Goal: Task Accomplishment & Management: Manage account settings

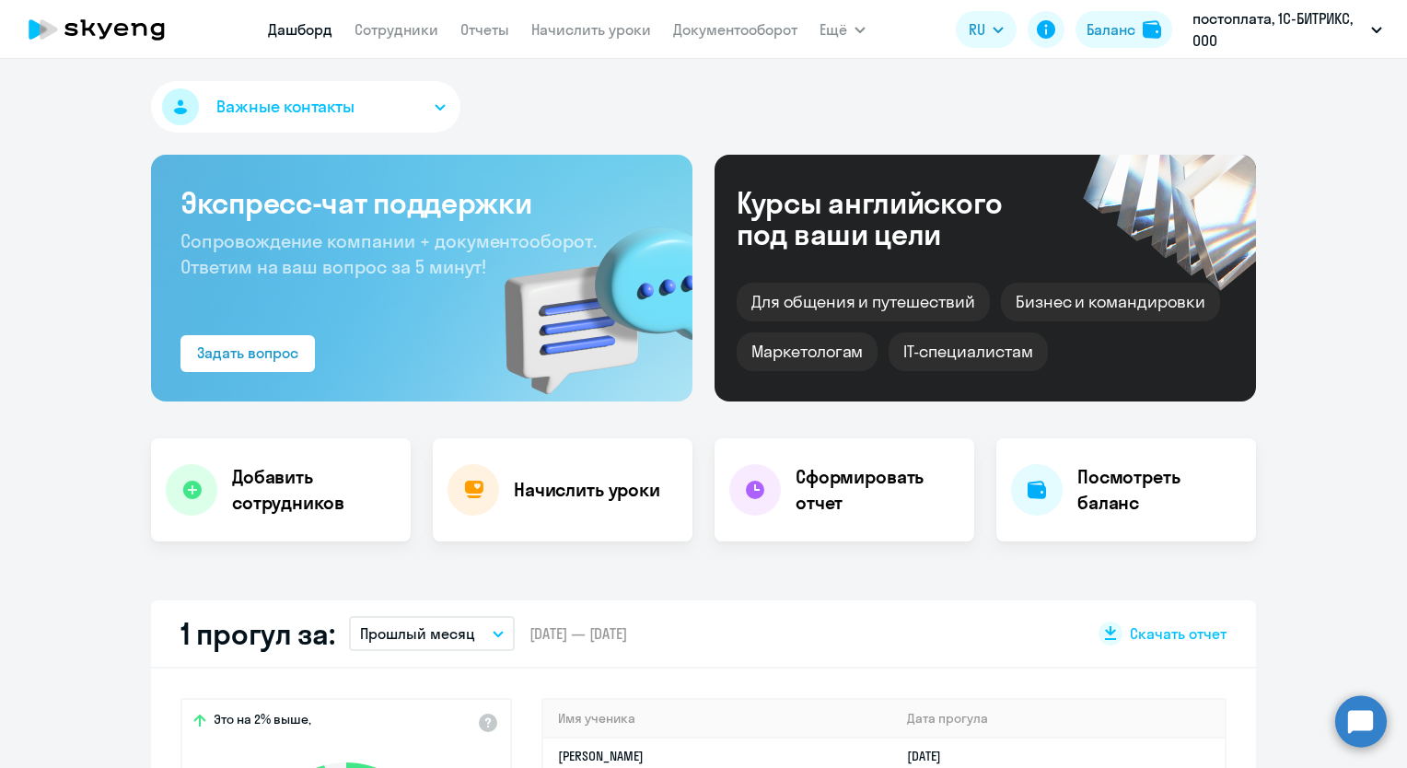
select select "30"
click at [398, 25] on link "Сотрудники" at bounding box center [396, 29] width 84 height 18
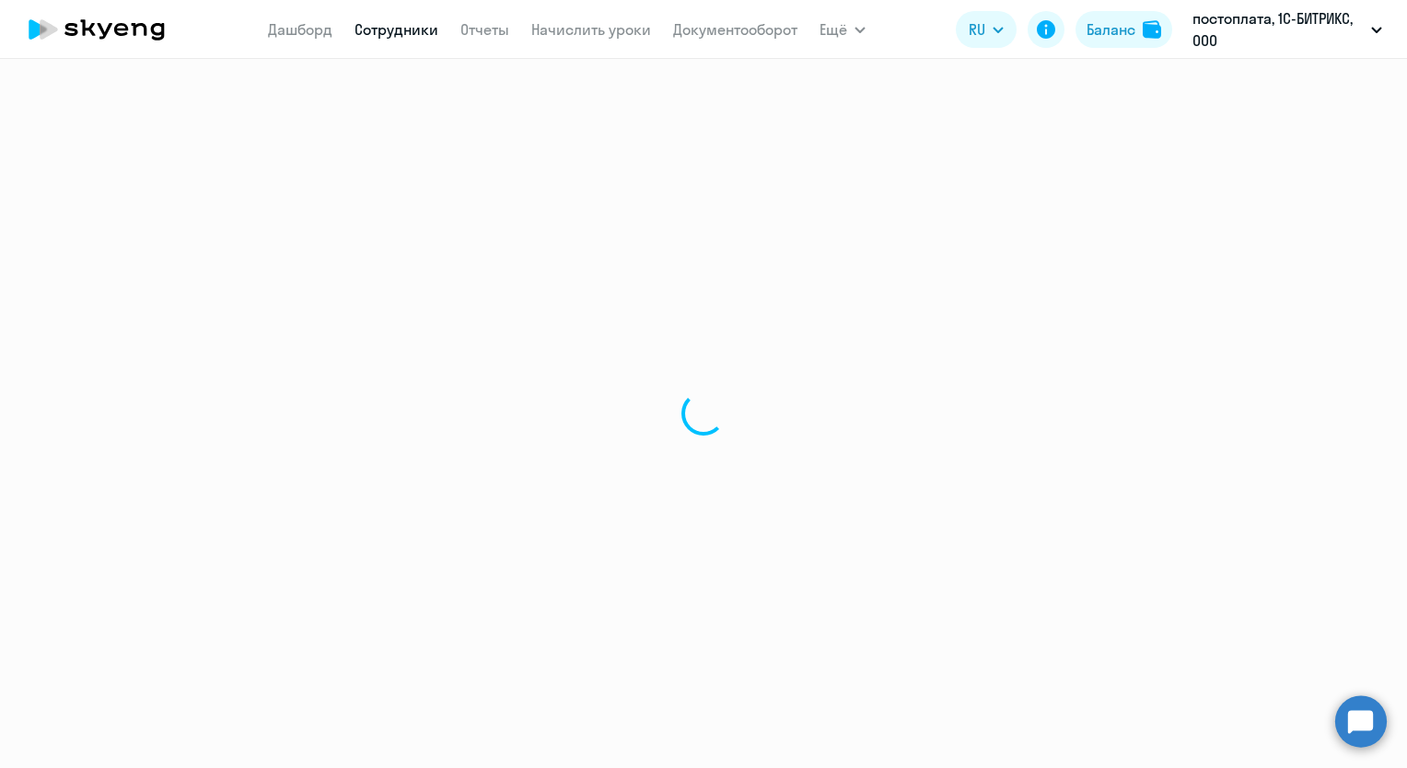
select select "30"
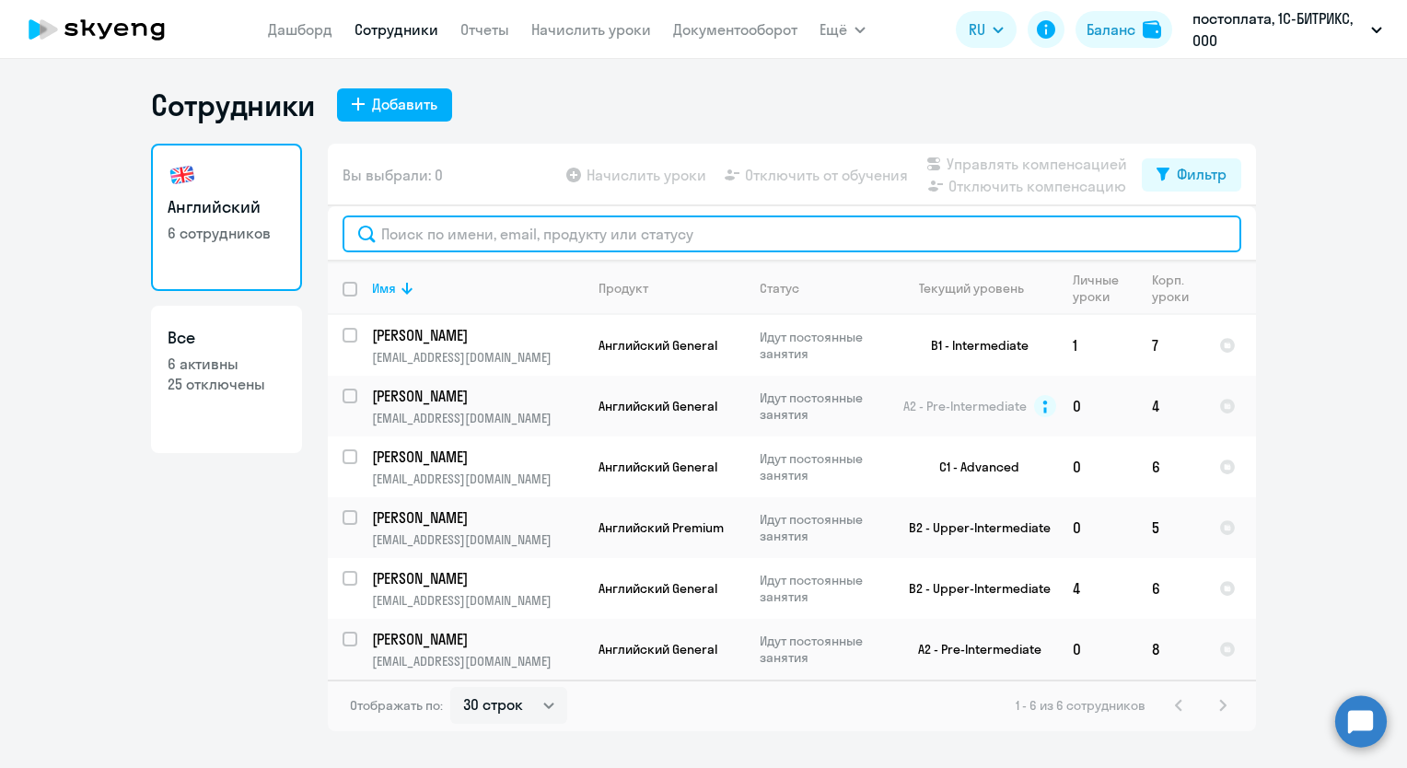
click at [428, 234] on input "text" at bounding box center [791, 233] width 898 height 37
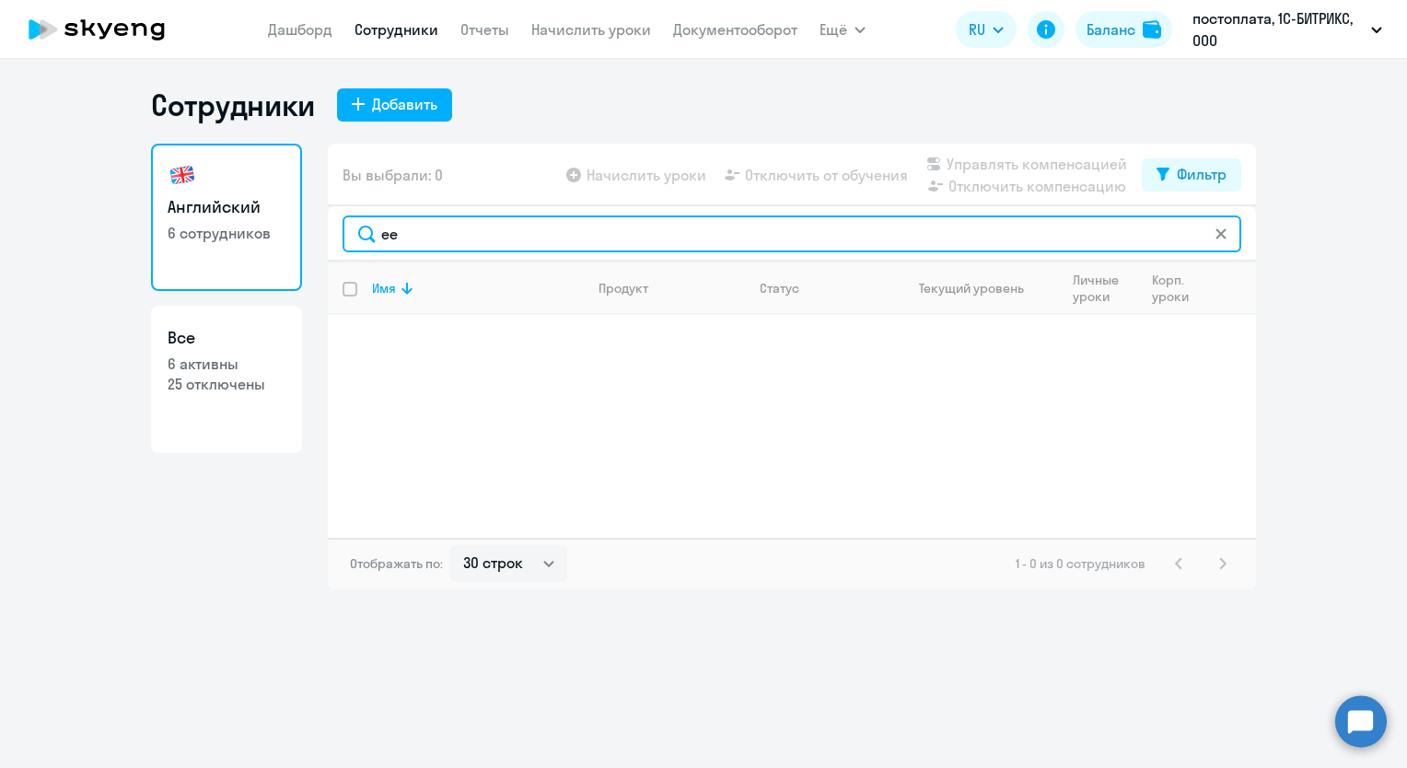
type input "e"
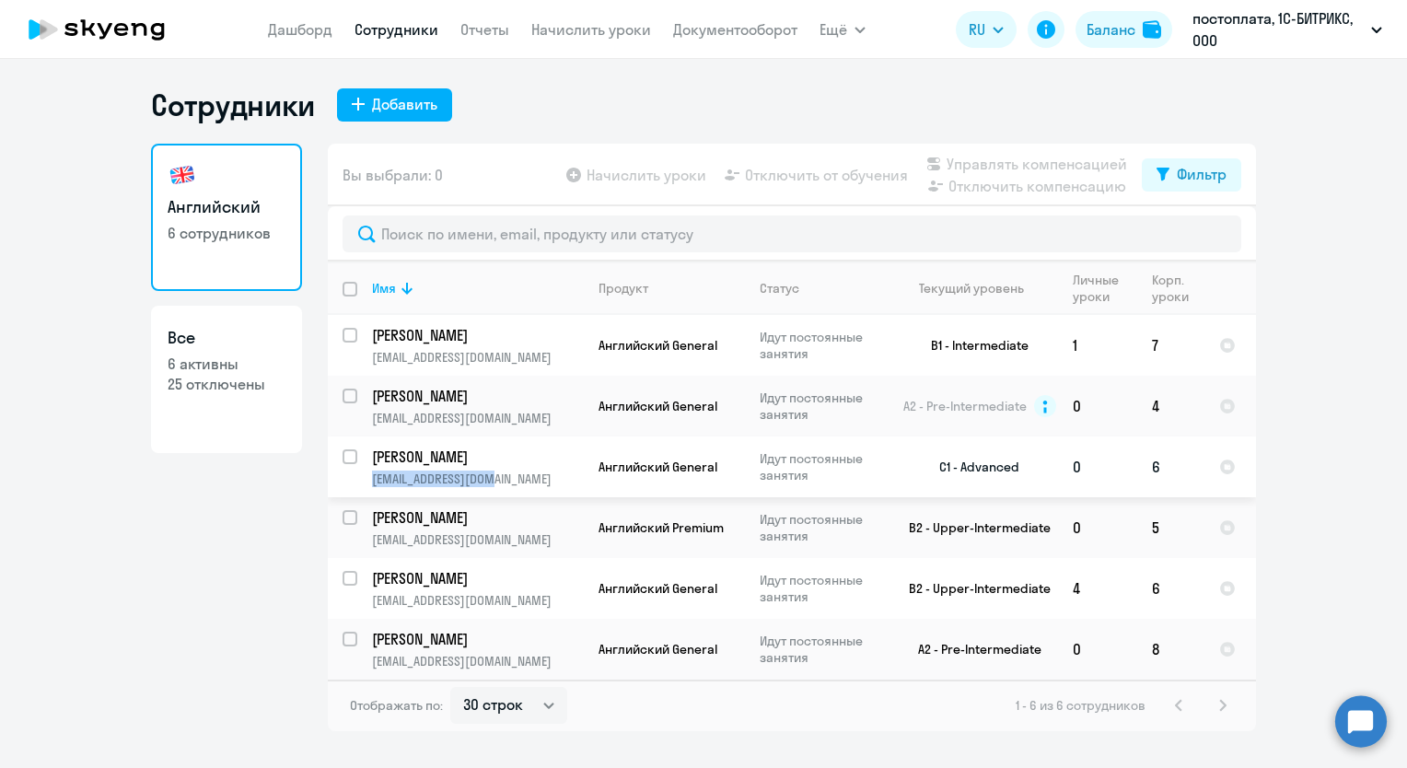
drag, startPoint x: 497, startPoint y: 480, endPoint x: 372, endPoint y: 481, distance: 125.2
click at [372, 481] on p "[EMAIL_ADDRESS][DOMAIN_NAME]" at bounding box center [477, 478] width 211 height 17
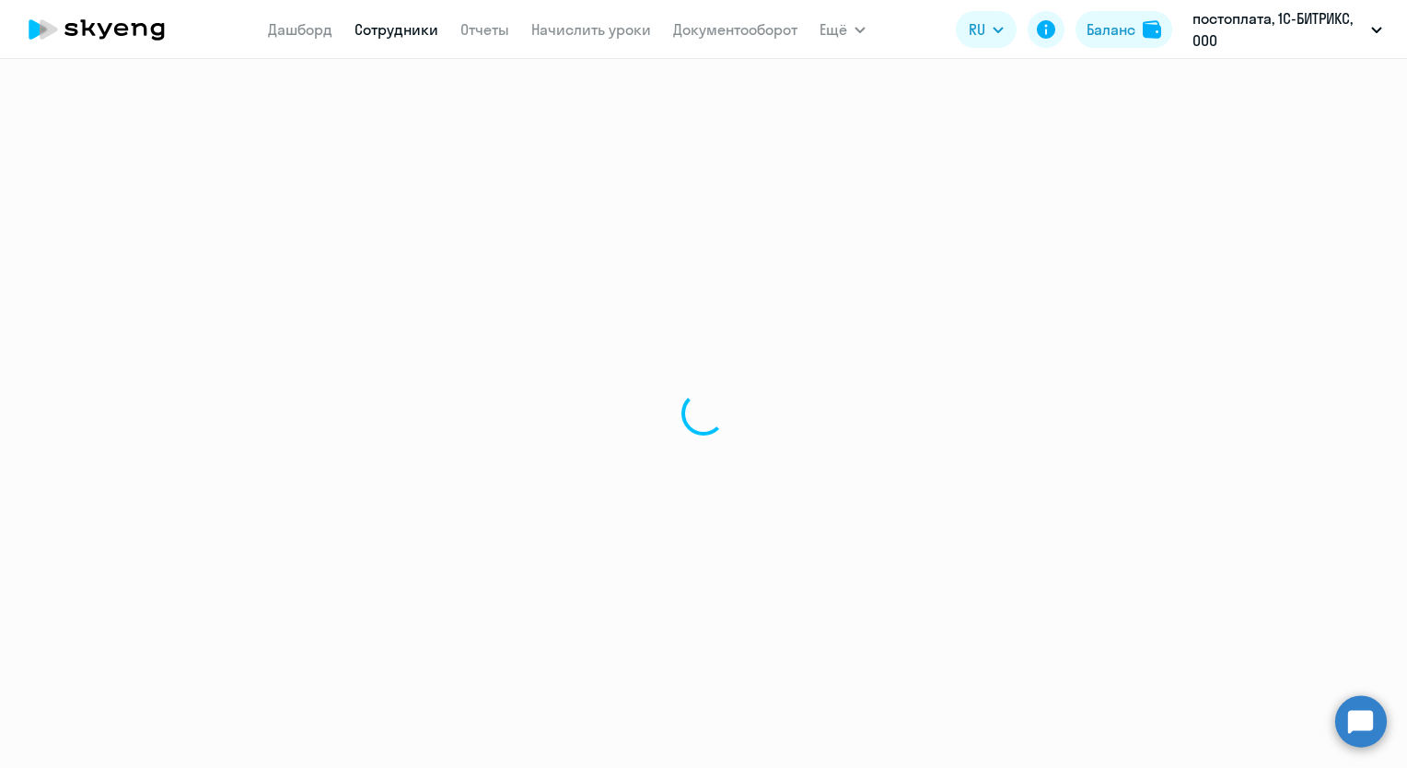
select select "english"
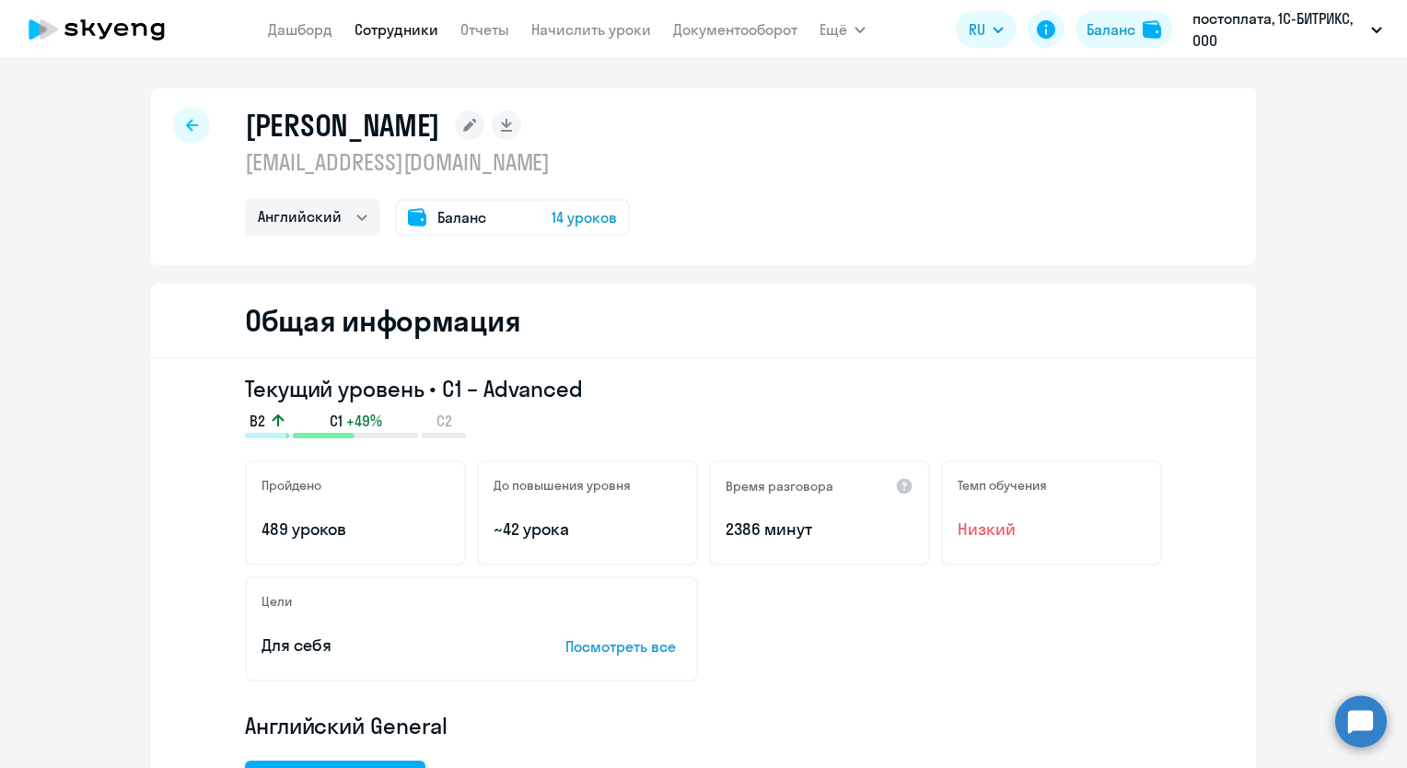
select select "30"
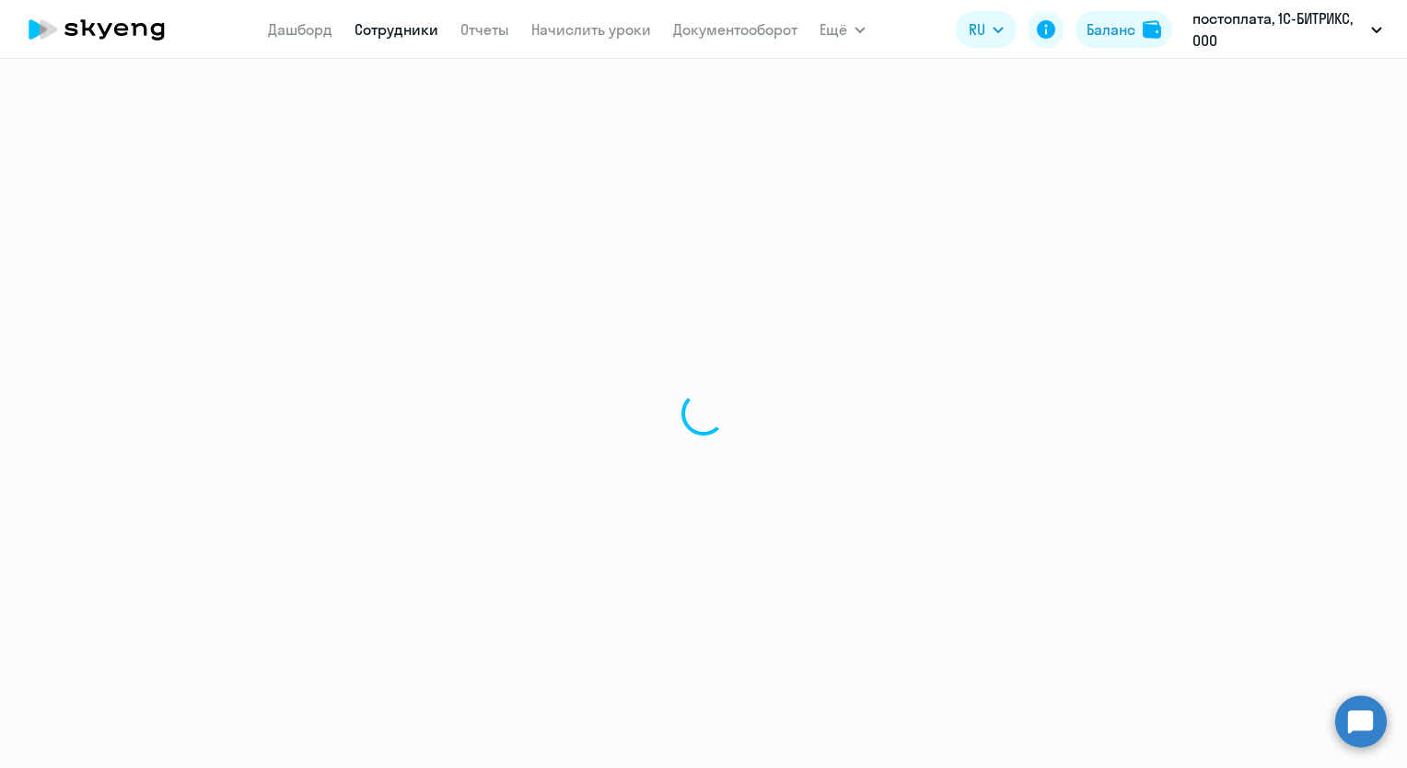
select select "english"
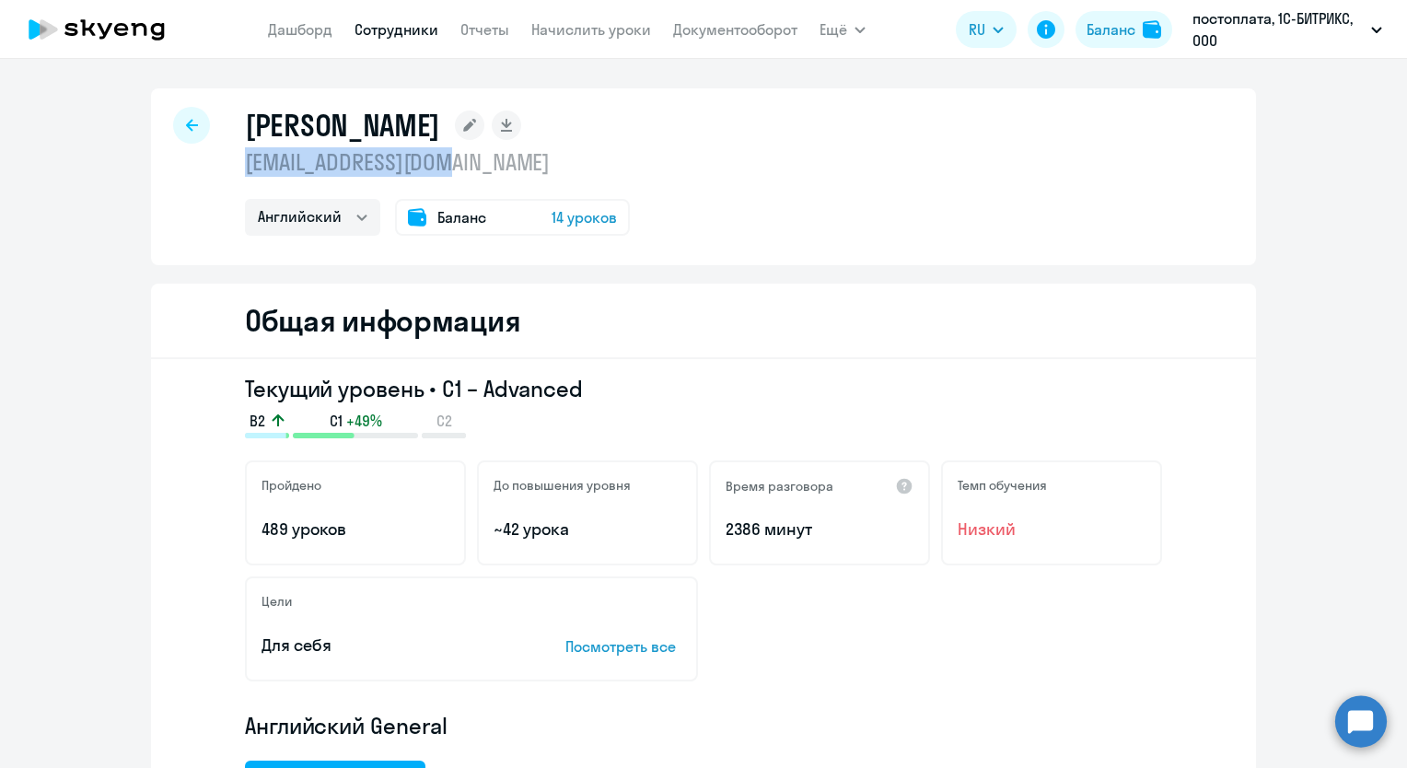
drag, startPoint x: 239, startPoint y: 159, endPoint x: 446, endPoint y: 170, distance: 206.5
click at [446, 170] on p "[EMAIL_ADDRESS][DOMAIN_NAME]" at bounding box center [437, 161] width 385 height 29
click at [380, 29] on link "Сотрудники" at bounding box center [396, 29] width 84 height 18
select select "30"
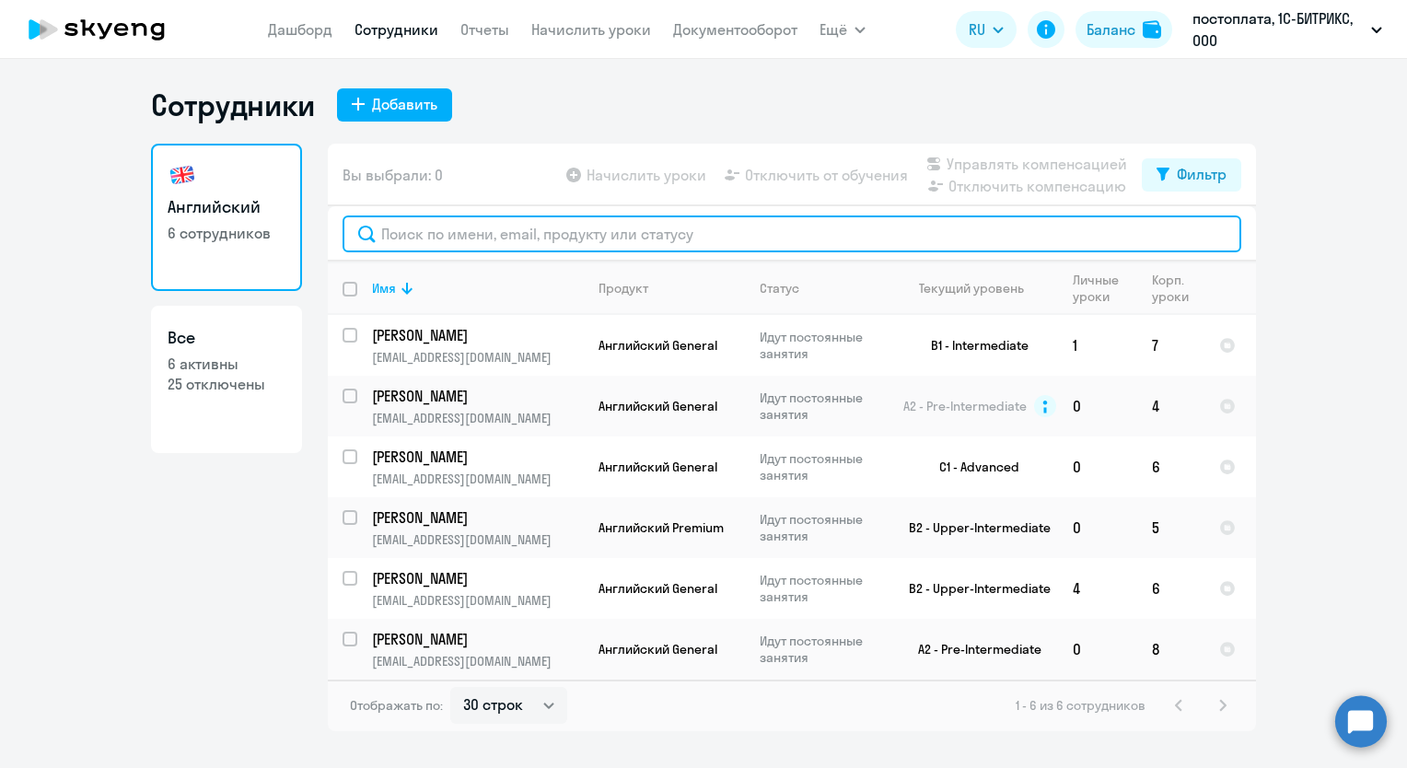
click at [440, 234] on input "text" at bounding box center [791, 233] width 898 height 37
paste input "[EMAIL_ADDRESS][DOMAIN_NAME]"
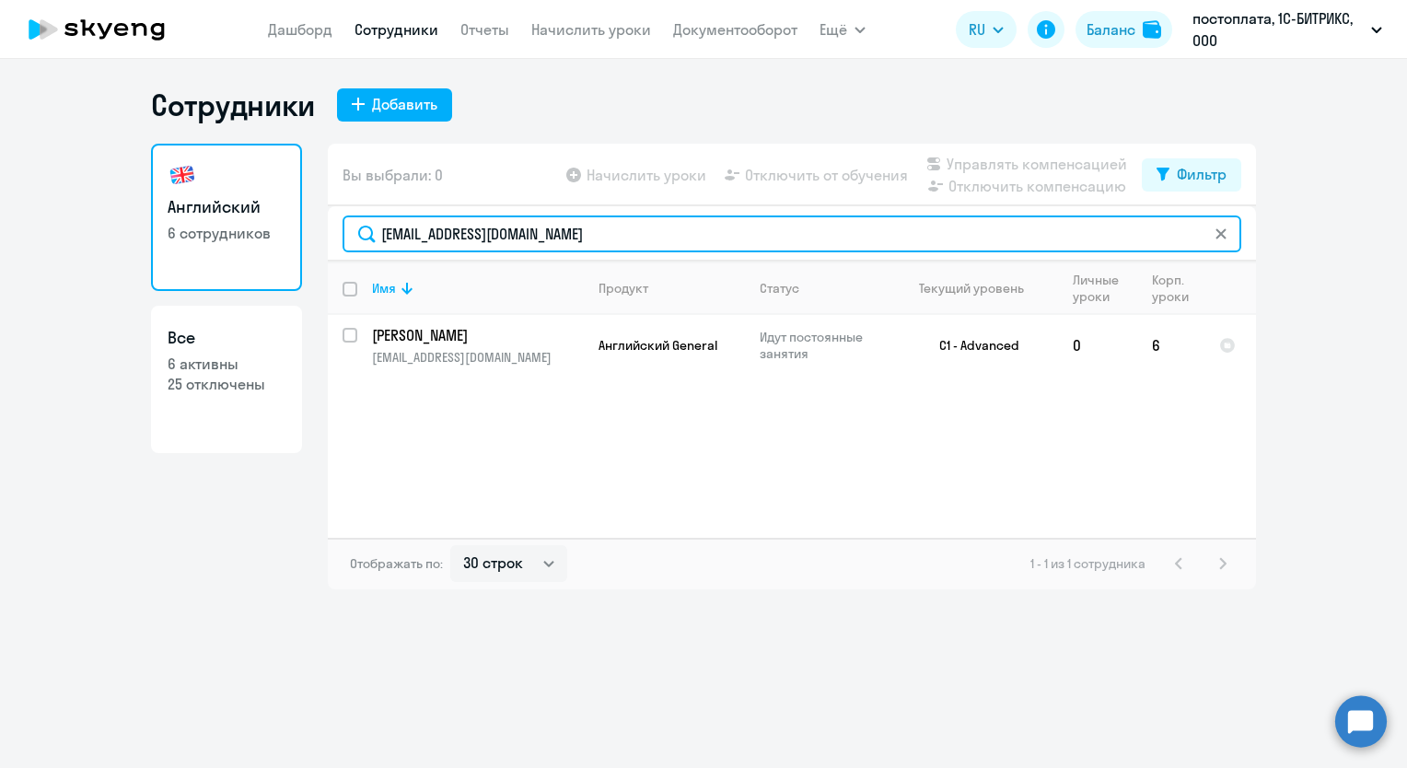
drag, startPoint x: 551, startPoint y: 228, endPoint x: 425, endPoint y: 229, distance: 126.1
click at [425, 229] on input "[EMAIL_ADDRESS][DOMAIN_NAME]" at bounding box center [791, 233] width 898 height 37
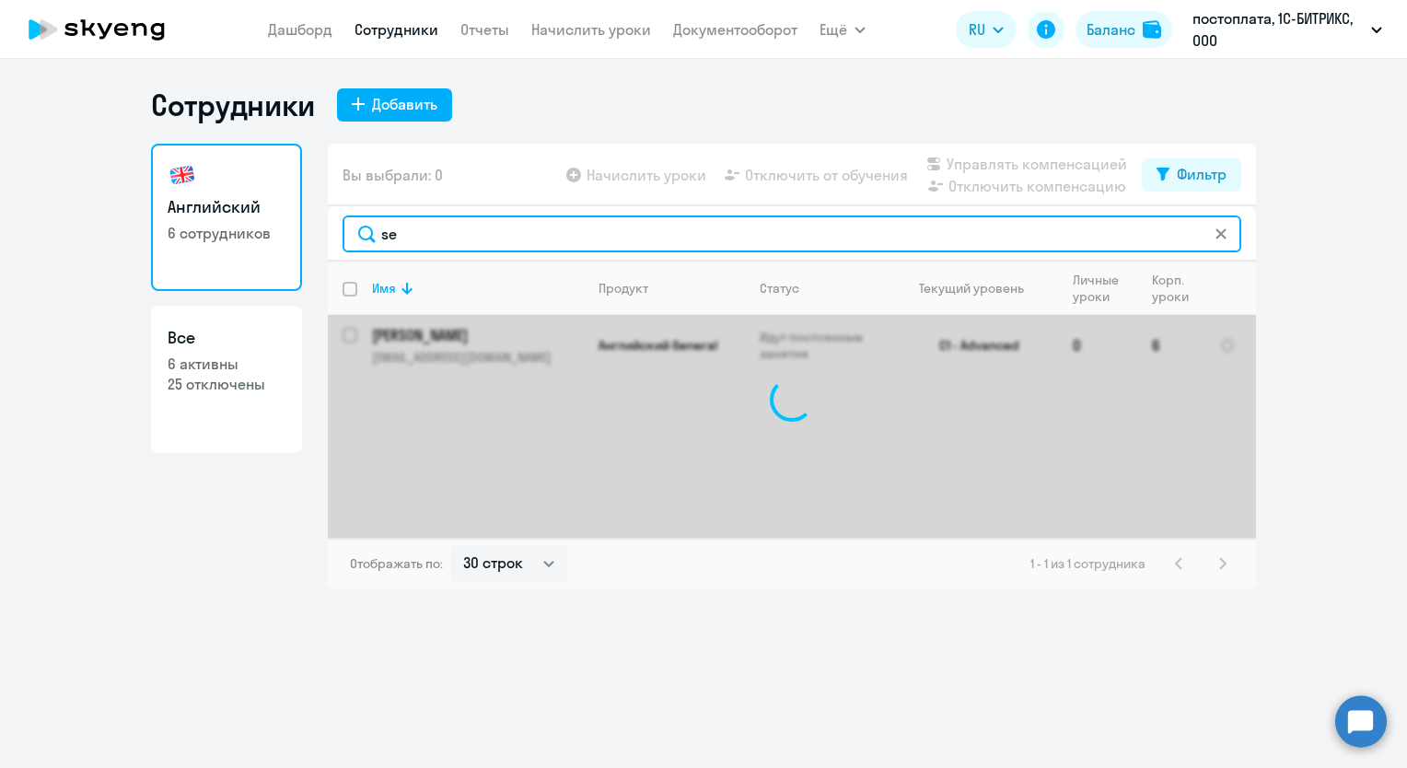
type input "s"
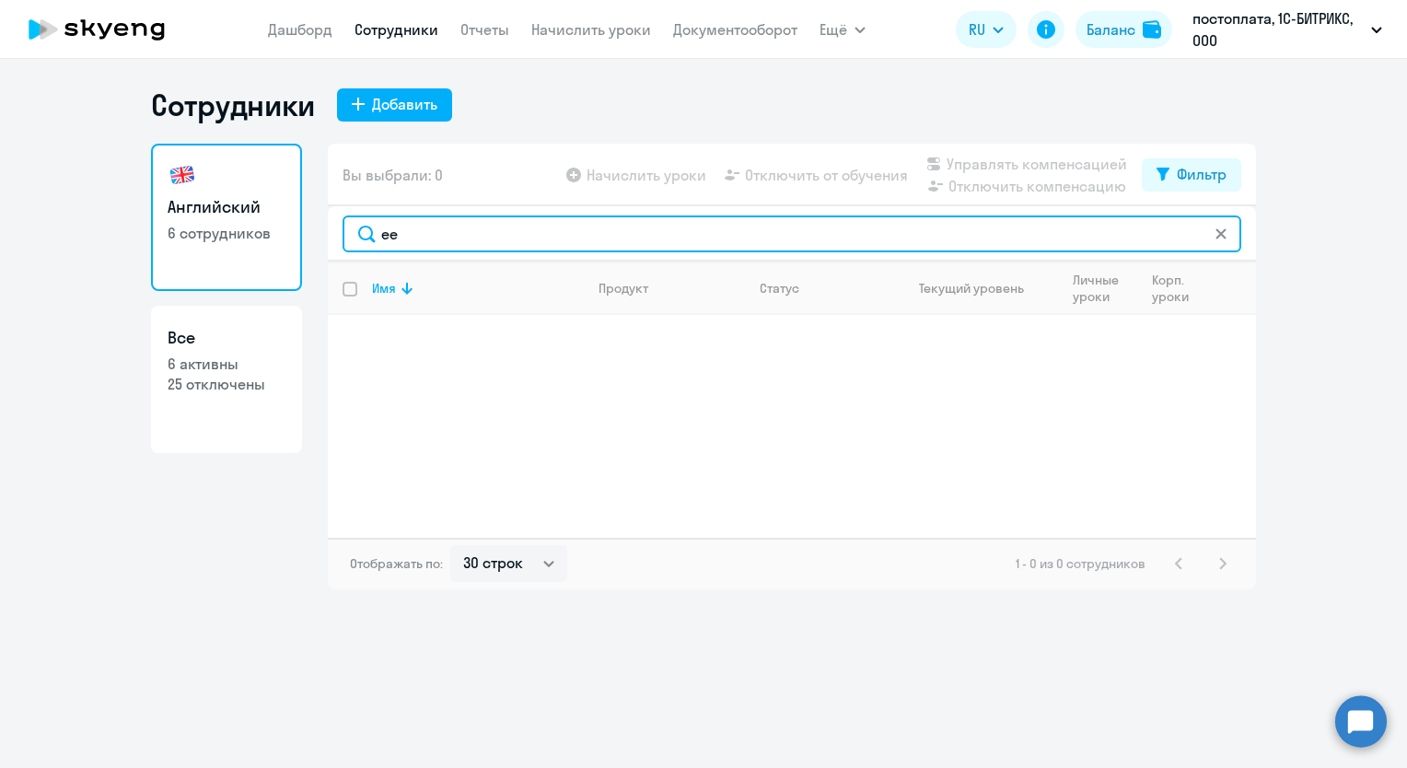
type input "e"
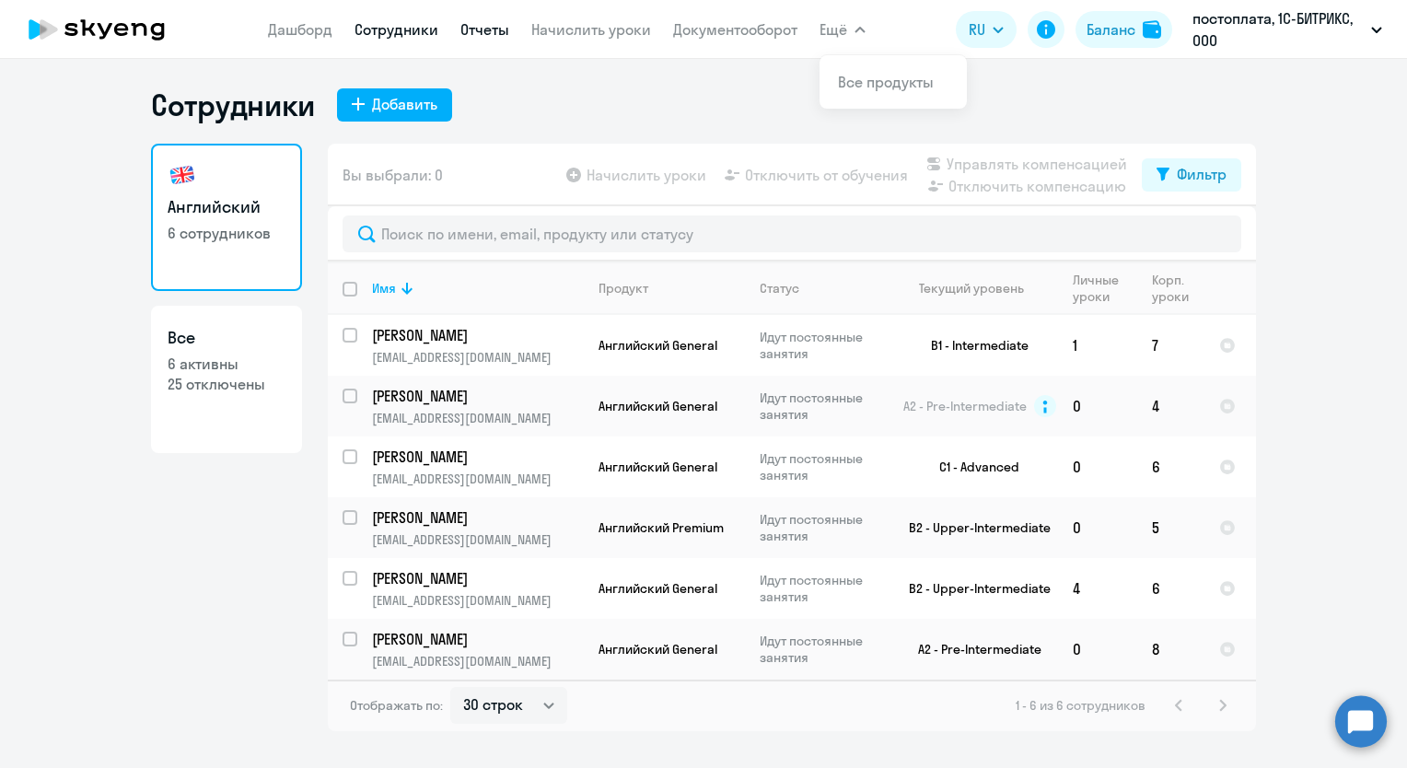
click at [488, 30] on link "Отчеты" at bounding box center [484, 29] width 49 height 18
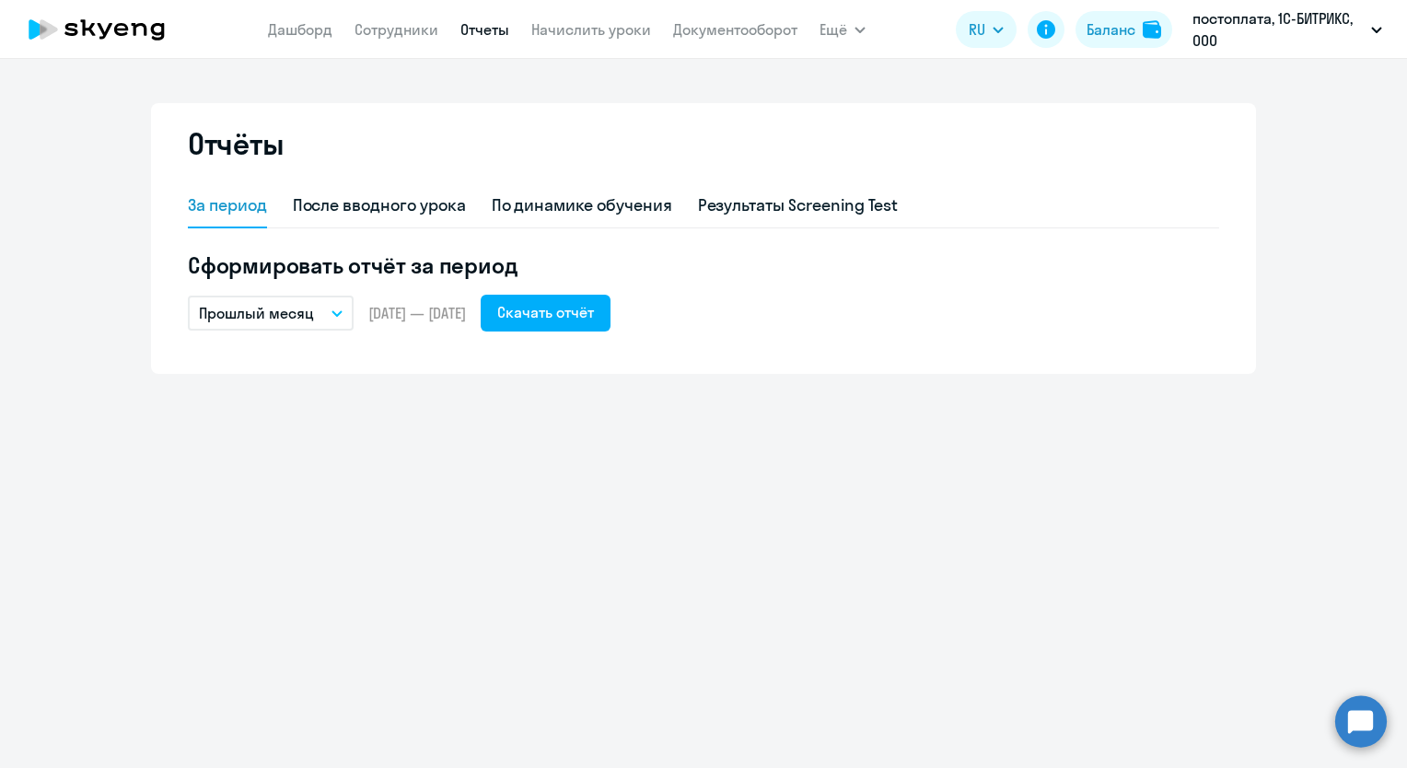
click at [302, 300] on button "Прошлый месяц" at bounding box center [271, 313] width 166 height 35
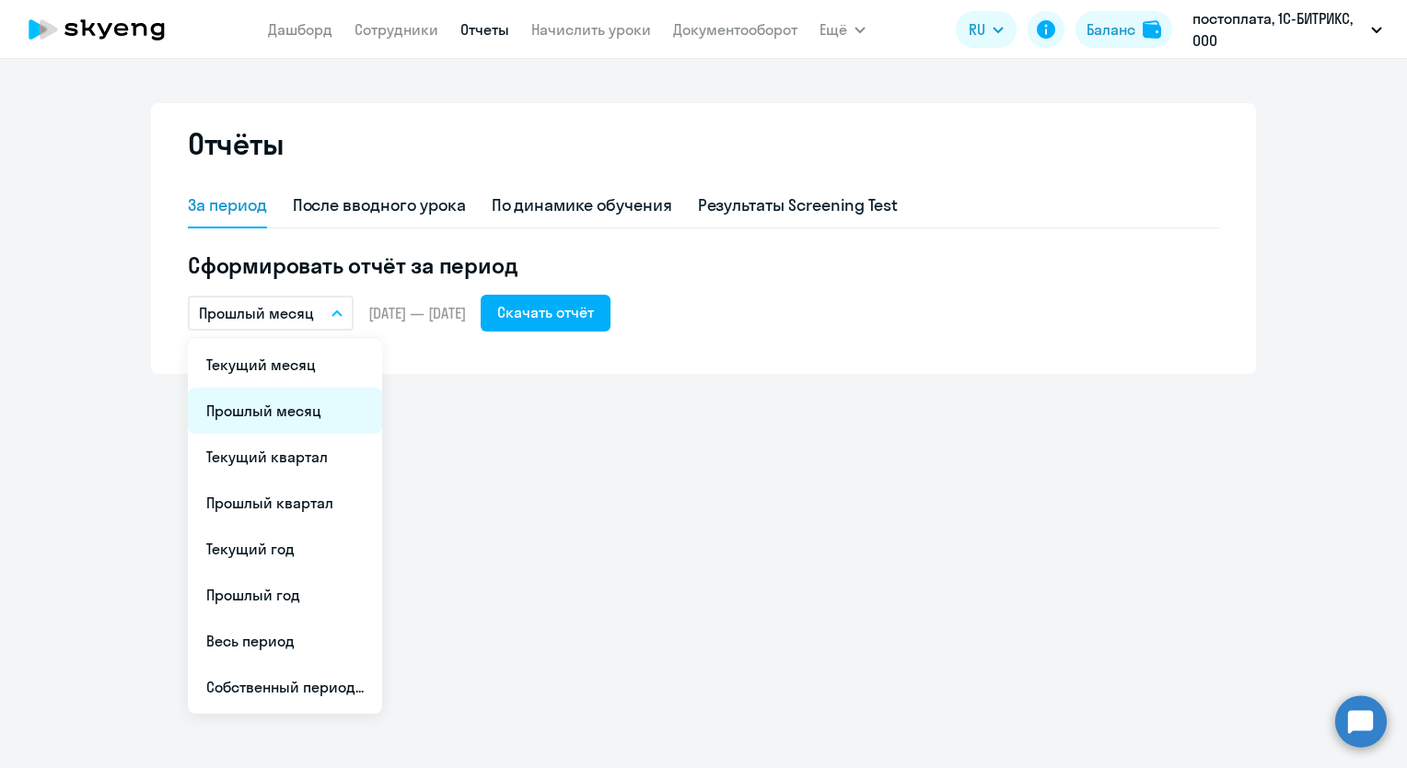
click at [284, 409] on li "Прошлый месяц" at bounding box center [285, 411] width 194 height 46
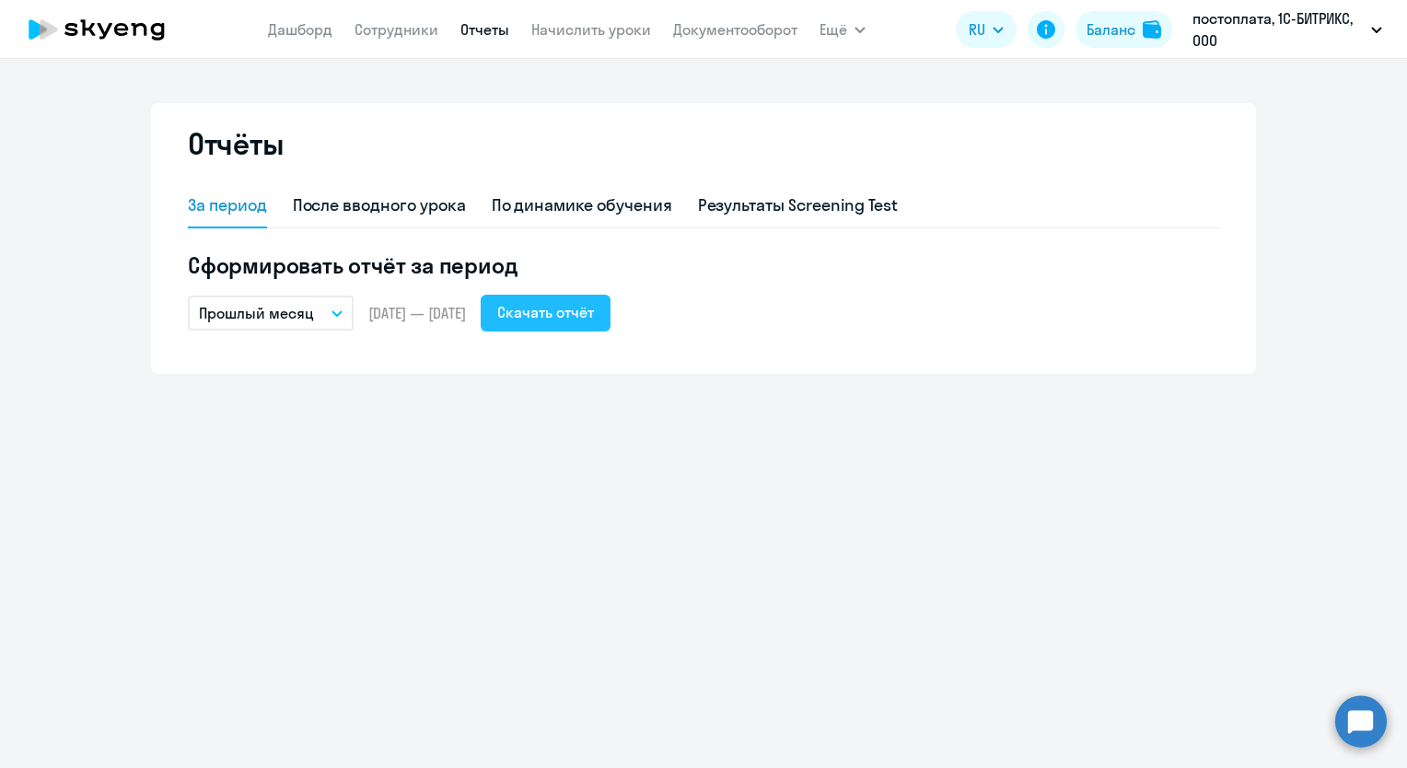
click at [610, 323] on button "Скачать отчёт" at bounding box center [546, 313] width 130 height 37
click at [368, 35] on link "Сотрудники" at bounding box center [396, 29] width 84 height 18
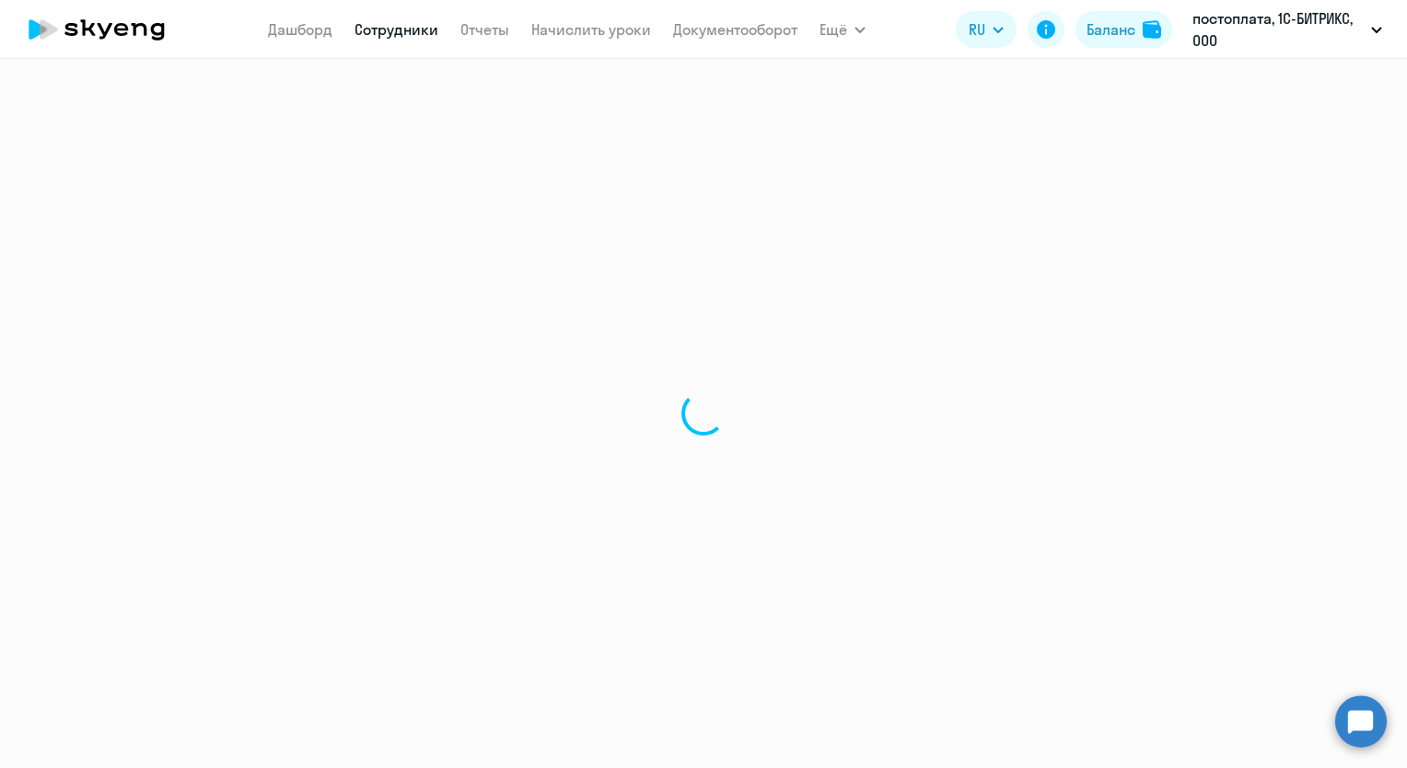
select select "30"
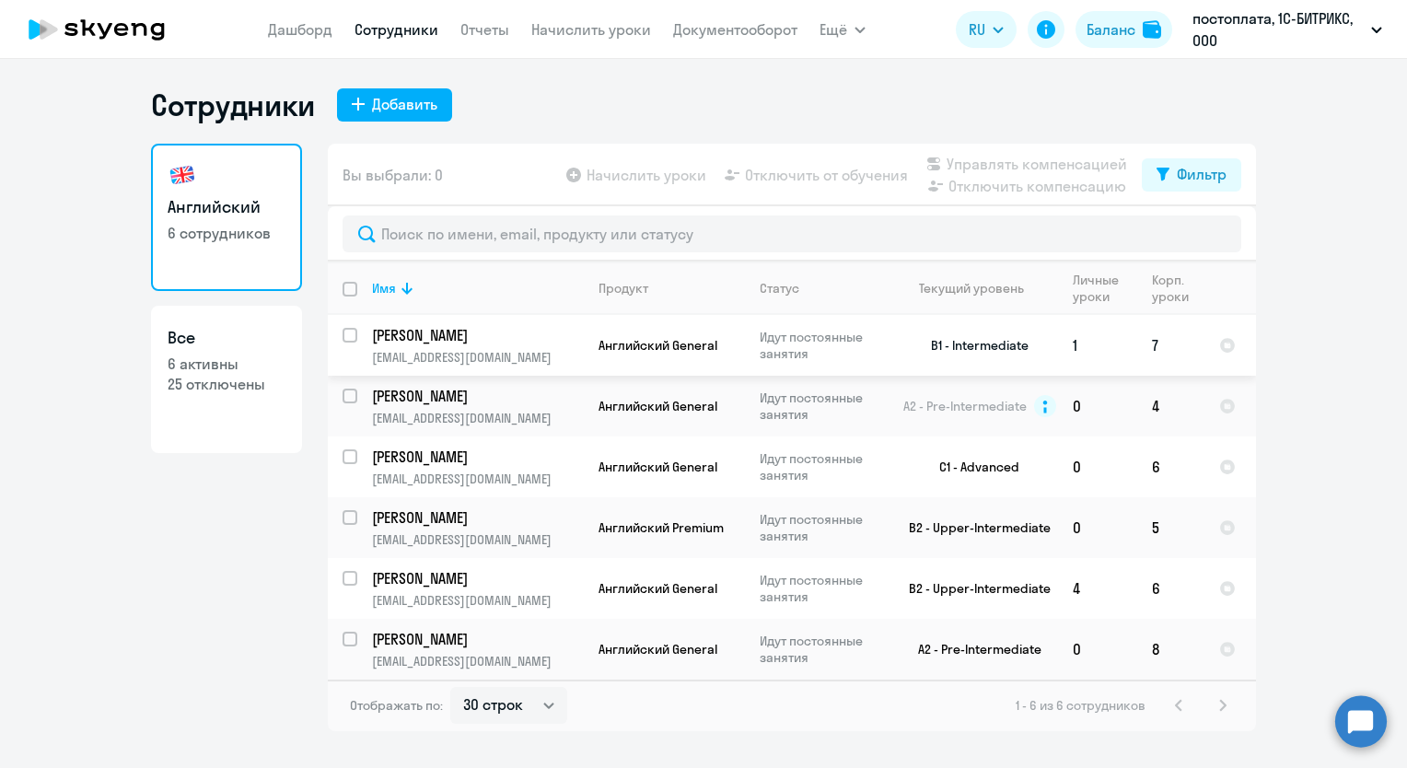
click at [485, 351] on p "[EMAIL_ADDRESS][DOMAIN_NAME]" at bounding box center [477, 357] width 211 height 17
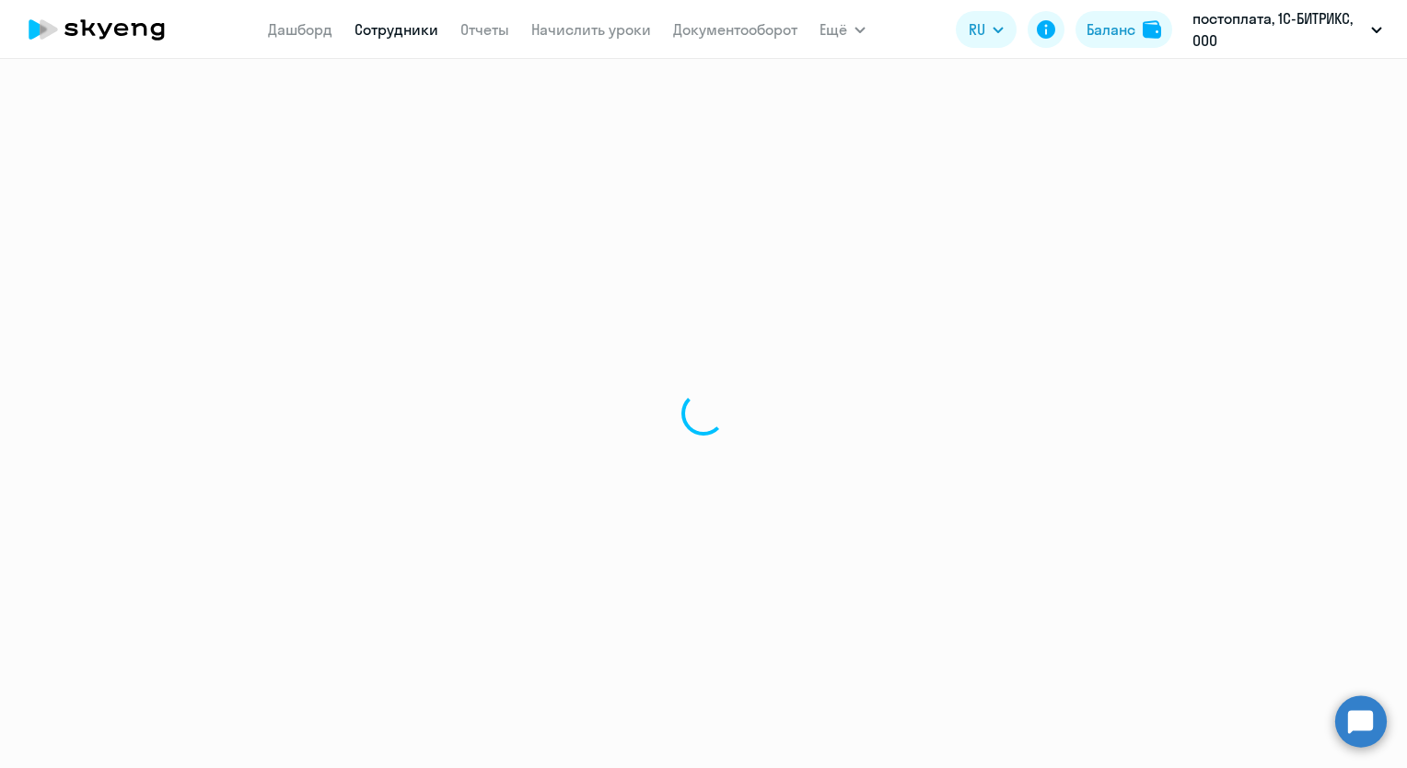
select select "english"
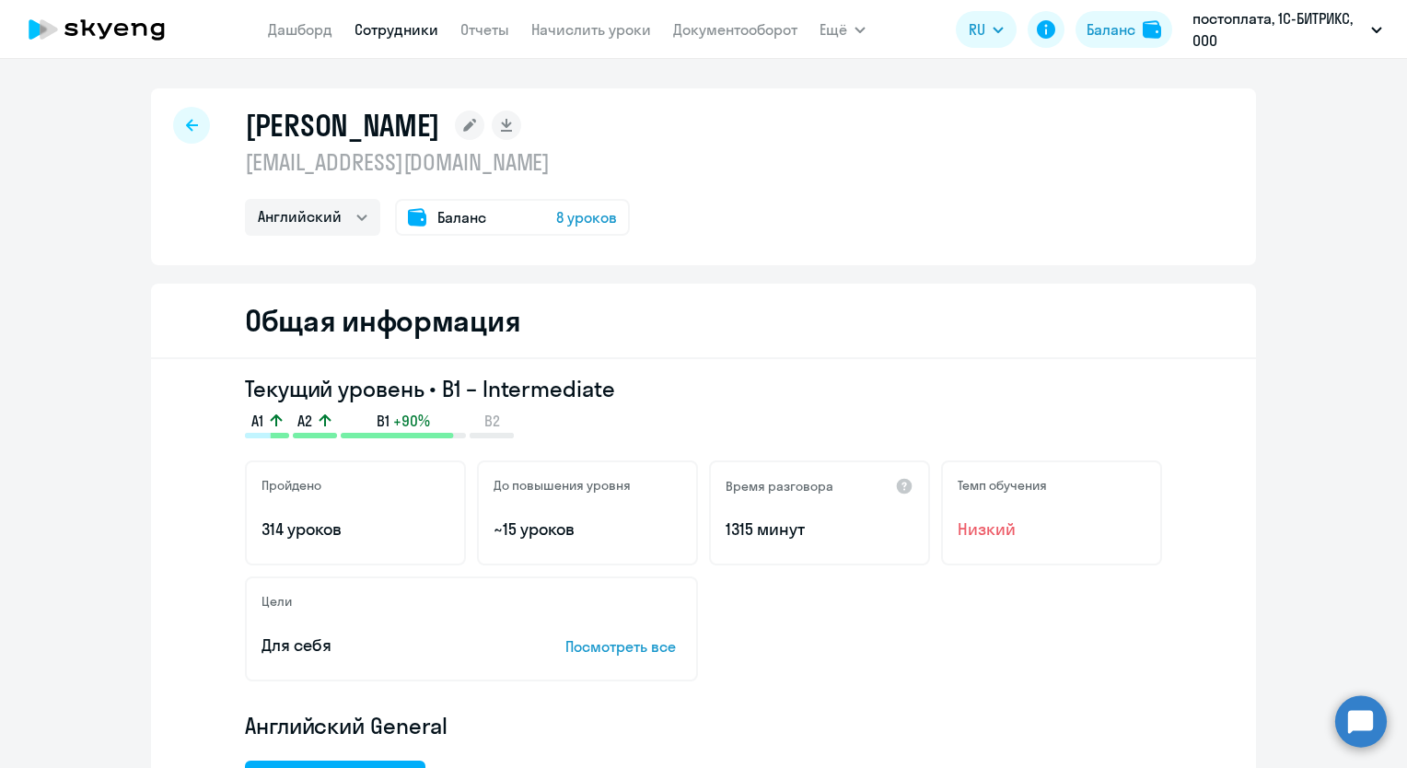
select select "30"
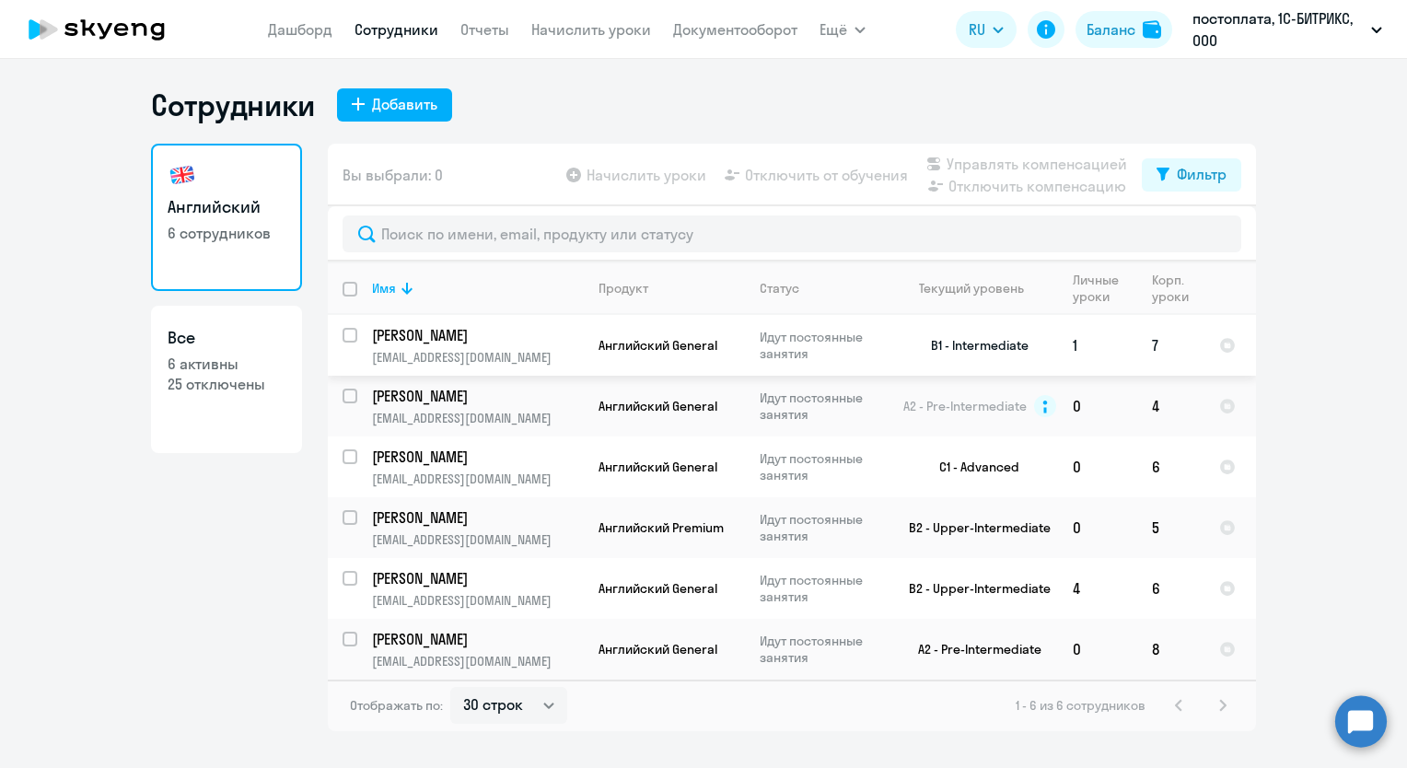
click at [354, 337] on input "select row 14435649" at bounding box center [360, 346] width 37 height 37
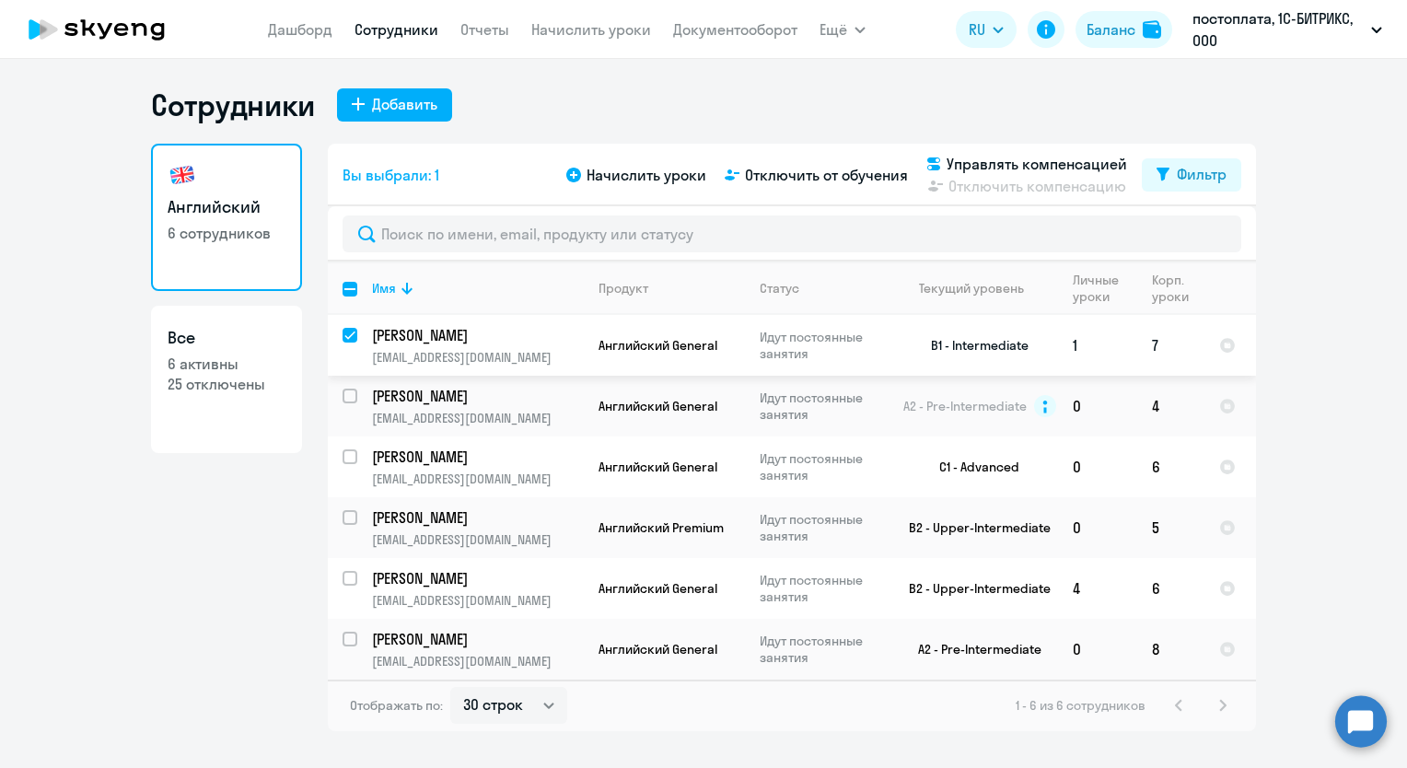
click at [353, 335] on input "deselect row 14435649" at bounding box center [360, 346] width 37 height 37
checkbox input "false"
